Goal: Task Accomplishment & Management: Manage account settings

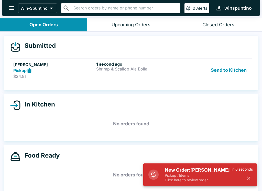
click at [219, 181] on p "Click here to review order" at bounding box center [198, 180] width 67 height 5
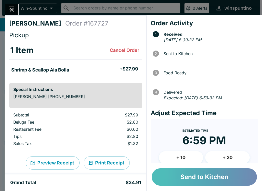
click at [222, 176] on button "Send to Kitchen" at bounding box center [204, 177] width 105 height 17
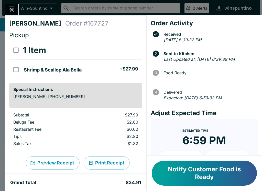
click at [9, 4] on button "Close" at bounding box center [11, 9] width 13 height 11
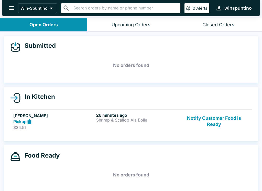
click at [39, 126] on p "$34.91" at bounding box center [53, 127] width 81 height 5
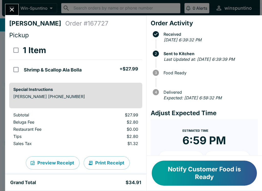
click at [179, 173] on button "Notify Customer Food is Ready" at bounding box center [204, 173] width 105 height 25
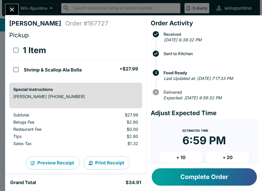
click at [229, 175] on button "Complete Order" at bounding box center [204, 177] width 105 height 17
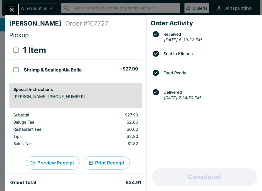
click at [12, 5] on button "Close" at bounding box center [11, 9] width 13 height 11
